Goal: Task Accomplishment & Management: Manage account settings

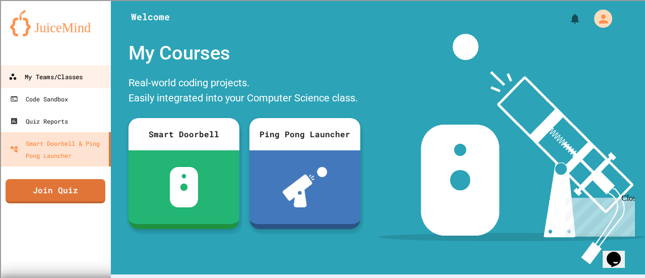
click at [46, 76] on div "My Teams/Classes" at bounding box center [46, 77] width 74 height 13
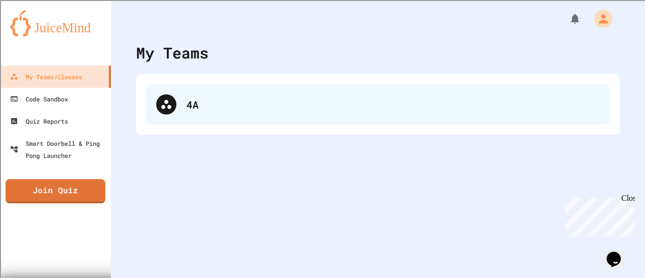
click at [174, 108] on div at bounding box center [166, 104] width 20 height 20
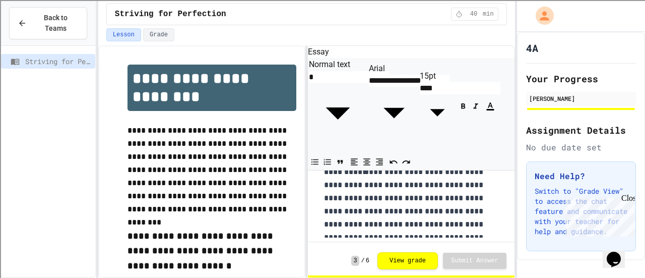
scroll to position [625, 0]
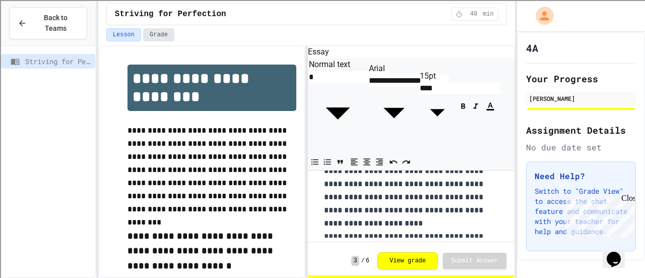
click at [146, 36] on button "Grade" at bounding box center [158, 34] width 31 height 13
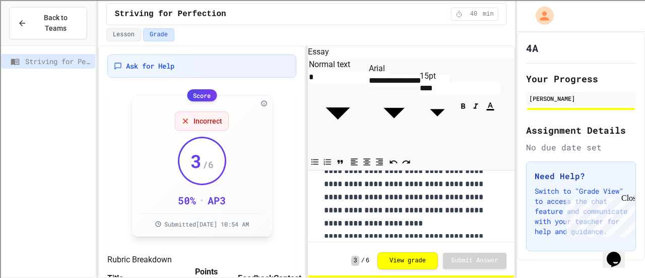
click at [199, 119] on span "Incorrect" at bounding box center [207, 121] width 29 height 10
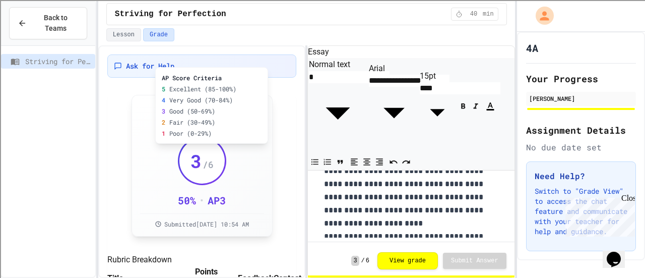
click at [260, 100] on div "AP Score Criteria 5 Excellent (85-100%) 4 Very Good (70-84%) 3 Good (50-69%) 2 …" at bounding box center [211, 105] width 113 height 77
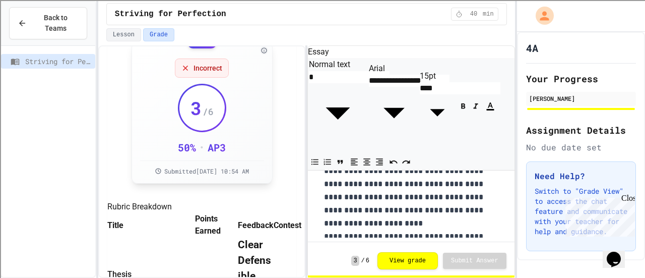
scroll to position [60, 0]
